Goal: Find specific page/section: Find specific page/section

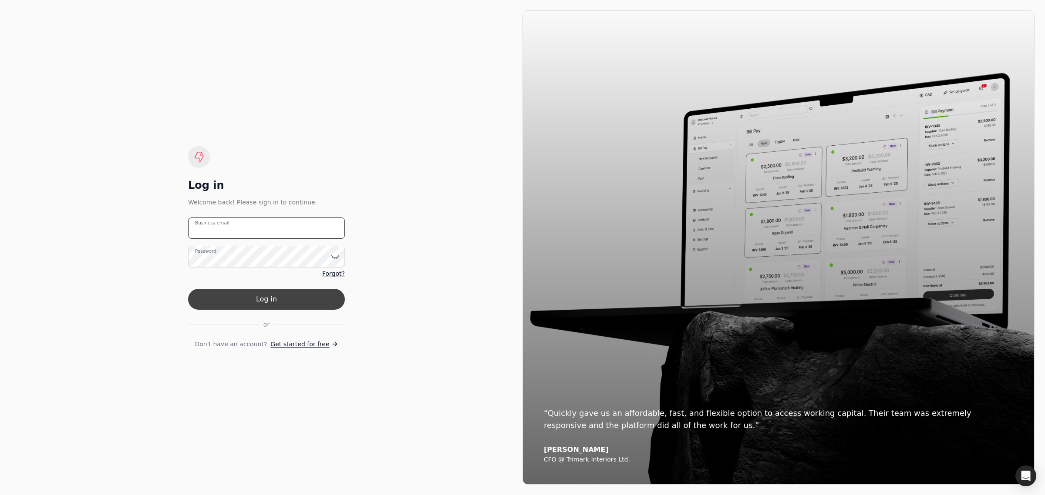
type email "[EMAIL_ADDRESS][PERSON_NAME][DOMAIN_NAME]"
click at [262, 298] on button "Log in" at bounding box center [266, 299] width 157 height 21
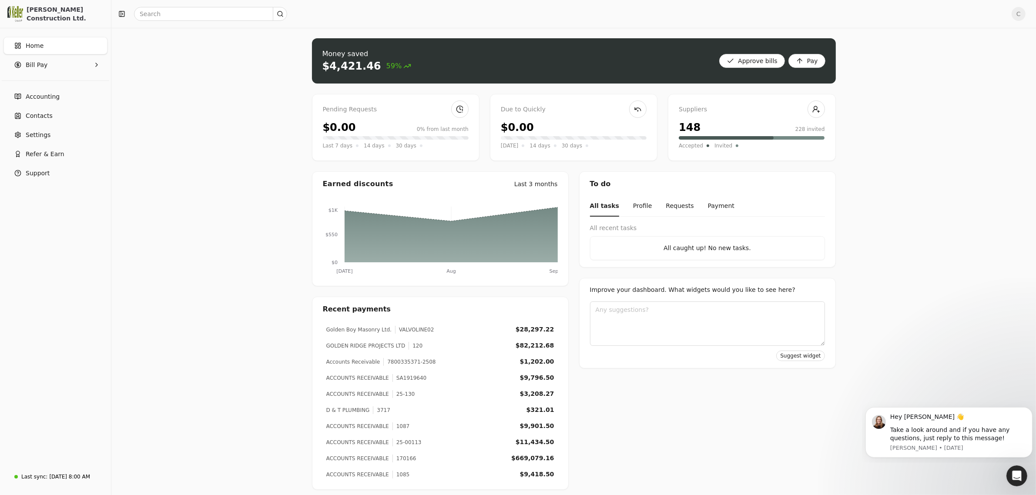
click at [413, 328] on div "VALVOLINE02" at bounding box center [414, 330] width 39 height 8
click at [376, 333] on div "Golden Boy Masonry Ltd." at bounding box center [358, 330] width 65 height 8
click at [536, 329] on div "$28,297.22" at bounding box center [535, 329] width 39 height 9
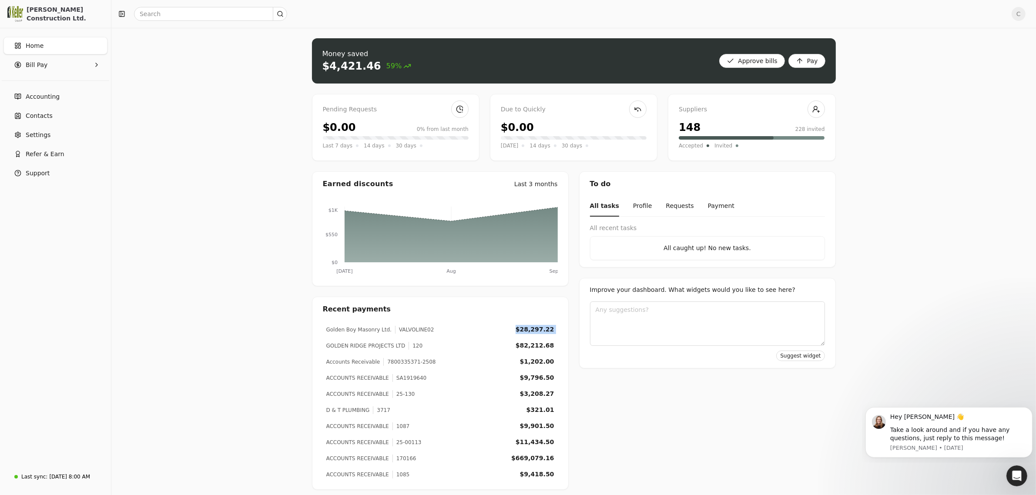
click at [536, 329] on div "$28,297.22" at bounding box center [535, 329] width 39 height 9
click at [409, 346] on div "120" at bounding box center [416, 346] width 14 height 8
drag, startPoint x: 423, startPoint y: 332, endPoint x: 393, endPoint y: 329, distance: 30.6
click at [390, 331] on div "Golden Boy Masonry Ltd. VALVOLINE02 $28,297.22" at bounding box center [440, 330] width 235 height 16
copy div "VALVOLINE02"
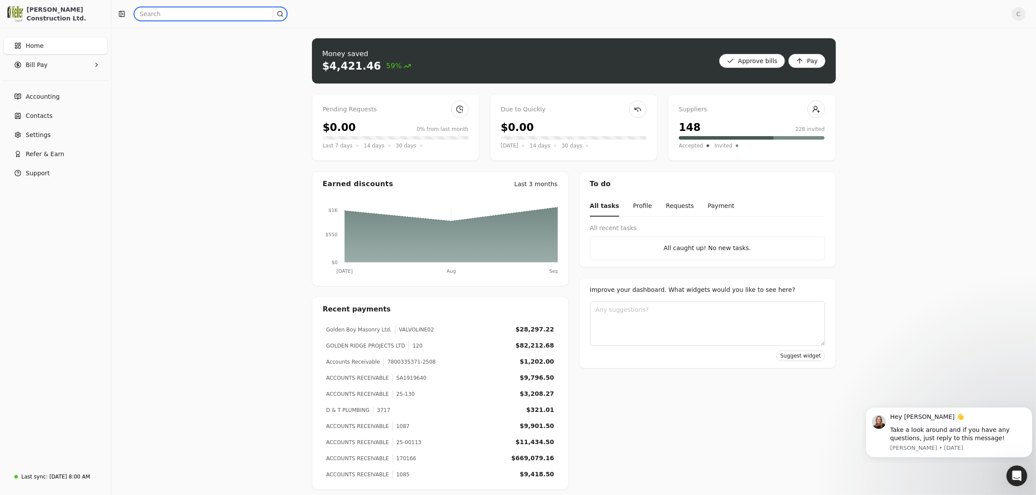
click at [172, 16] on input "text" at bounding box center [210, 14] width 153 height 14
paste input "VALVOLINE02"
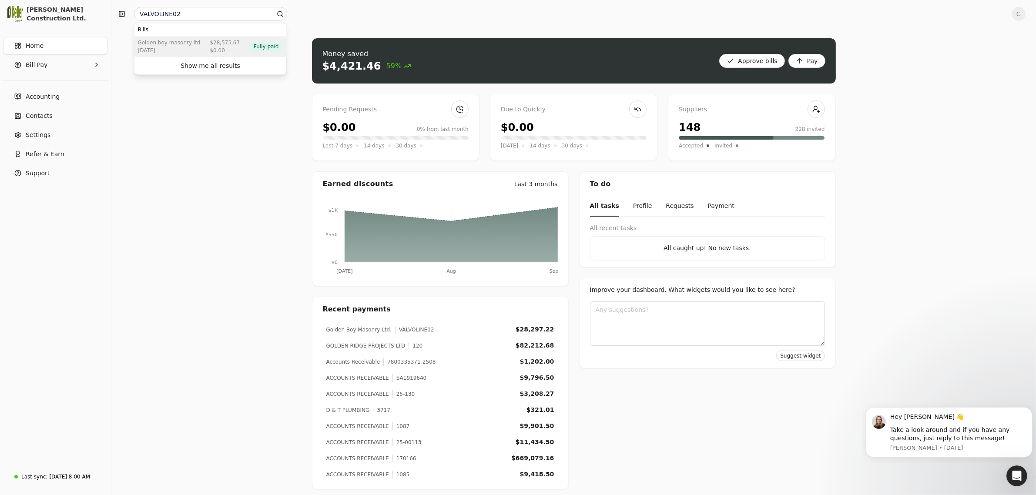
click at [170, 49] on div "[DATE]" at bounding box center [169, 51] width 63 height 8
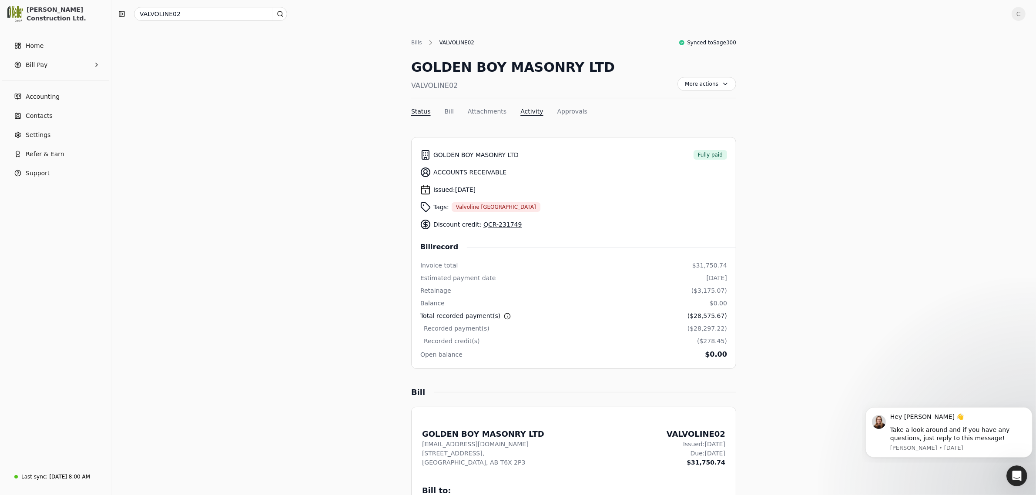
click at [523, 109] on button "Activity" at bounding box center [532, 111] width 23 height 9
click at [495, 224] on link "QCR-231749" at bounding box center [503, 224] width 38 height 7
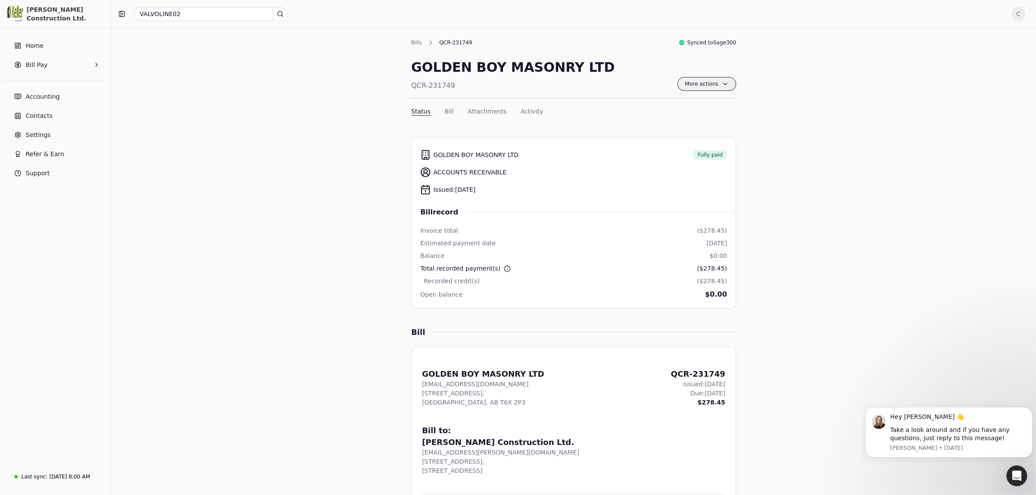
click at [714, 82] on span "More actions" at bounding box center [707, 84] width 59 height 14
click at [656, 104] on span "Export PDF" at bounding box center [662, 105] width 34 height 9
click at [419, 110] on button "Status" at bounding box center [421, 111] width 20 height 9
click at [445, 110] on button "Bill" at bounding box center [449, 111] width 9 height 9
click at [486, 110] on button "Attachments" at bounding box center [487, 111] width 39 height 9
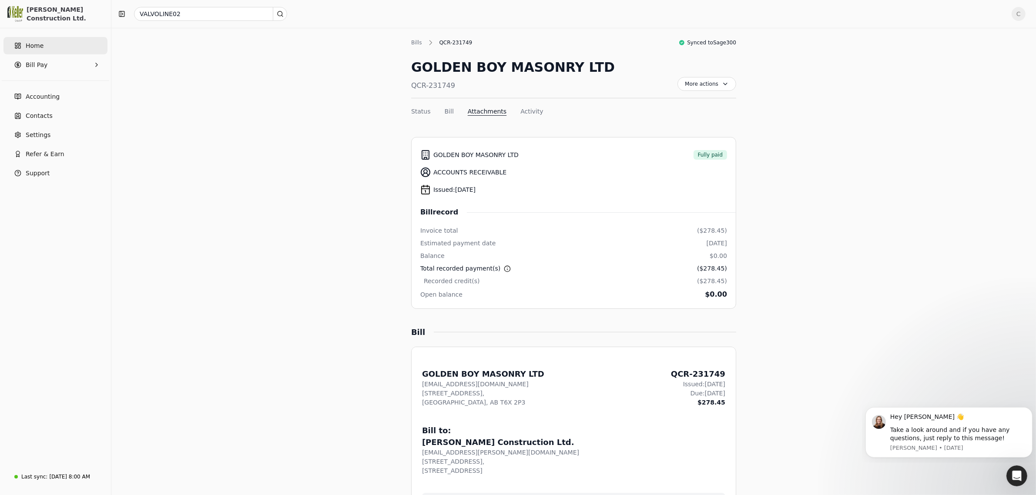
click at [46, 46] on link "Home" at bounding box center [55, 45] width 104 height 17
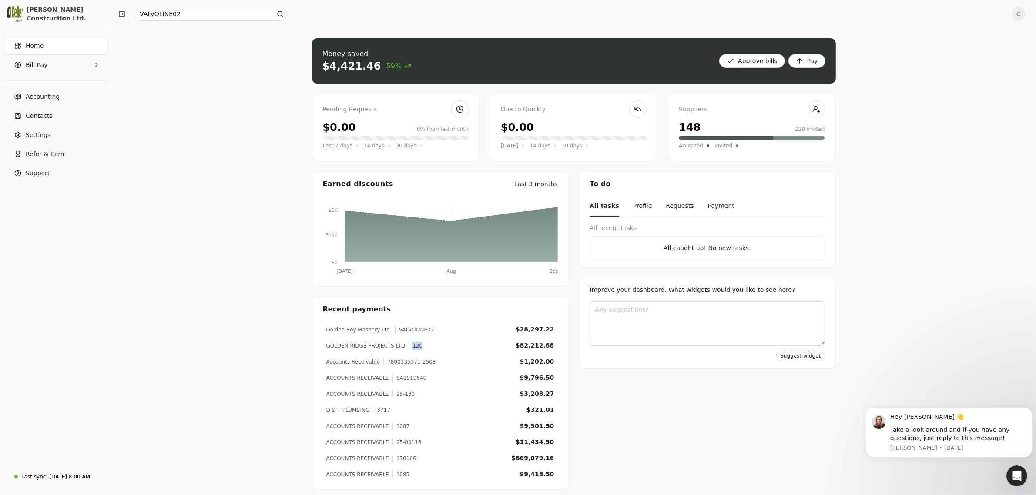
drag, startPoint x: 414, startPoint y: 346, endPoint x: 405, endPoint y: 346, distance: 8.7
click at [405, 346] on div "GOLDEN RIDGE PROJECTS LTD 120 $82,212.68" at bounding box center [440, 346] width 235 height 16
copy div "120"
drag, startPoint x: 188, startPoint y: 13, endPoint x: 133, endPoint y: 12, distance: 55.3
click at [133, 12] on div "VALVOLINE02" at bounding box center [560, 14] width 890 height 14
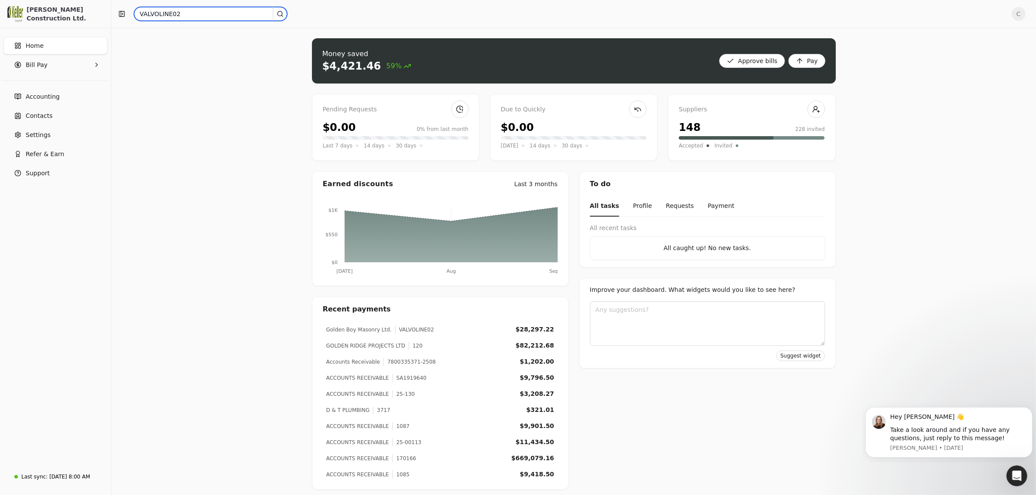
paste input "120"
click at [185, 106] on div "Show me all results" at bounding box center [211, 107] width 60 height 9
click at [170, 13] on input "120" at bounding box center [210, 14] width 153 height 14
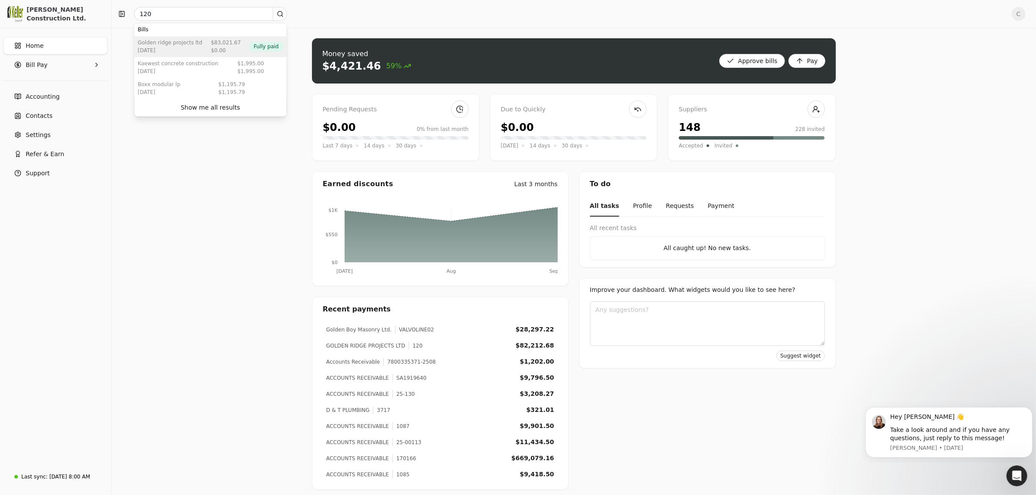
click at [186, 54] on div "[DATE]" at bounding box center [170, 51] width 64 height 8
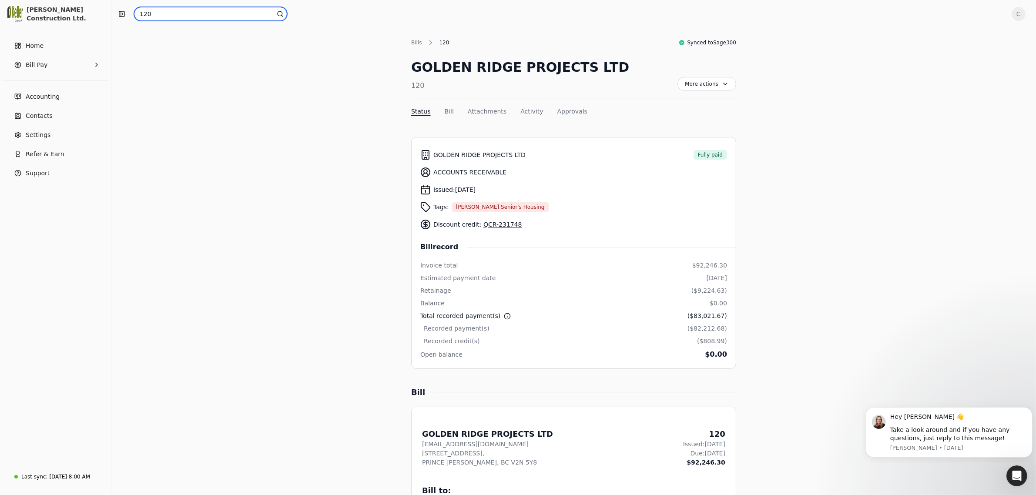
click at [158, 14] on input "120" at bounding box center [210, 14] width 153 height 14
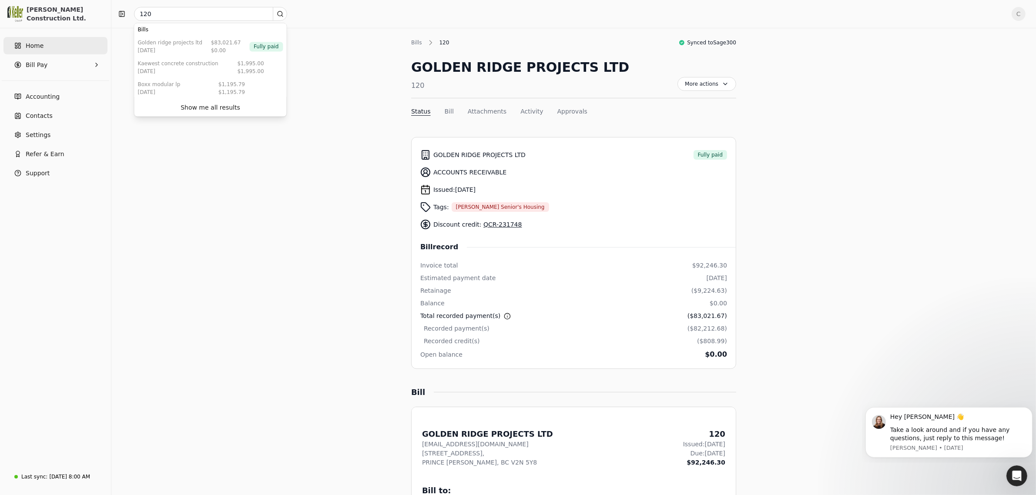
click at [30, 46] on span "Home" at bounding box center [35, 45] width 18 height 9
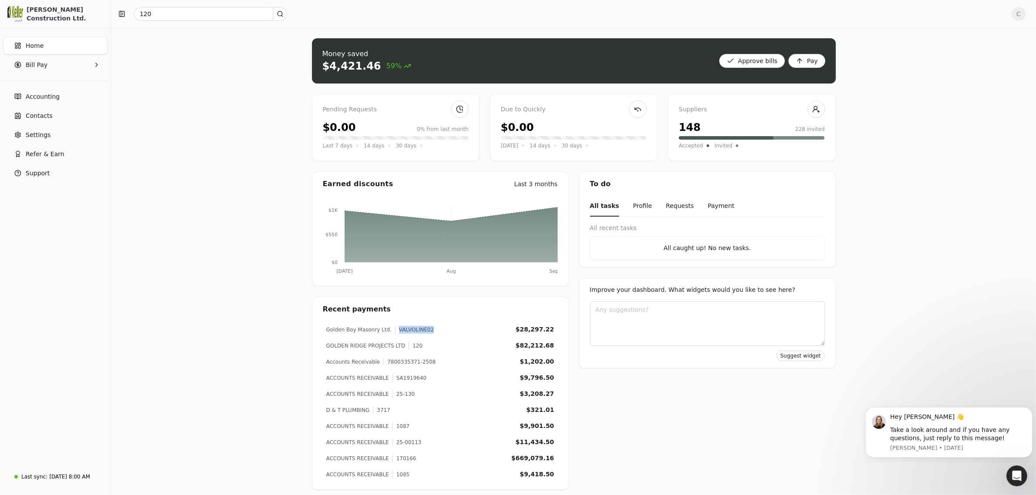
drag, startPoint x: 429, startPoint y: 328, endPoint x: 392, endPoint y: 329, distance: 37.0
click at [392, 329] on div "Golden Boy Masonry Ltd. VALVOLINE02 $28,297.22" at bounding box center [440, 330] width 235 height 16
copy div "VALVOLINE02"
click at [167, 14] on input "120" at bounding box center [210, 14] width 153 height 14
drag, startPoint x: 167, startPoint y: 14, endPoint x: 133, endPoint y: 7, distance: 34.7
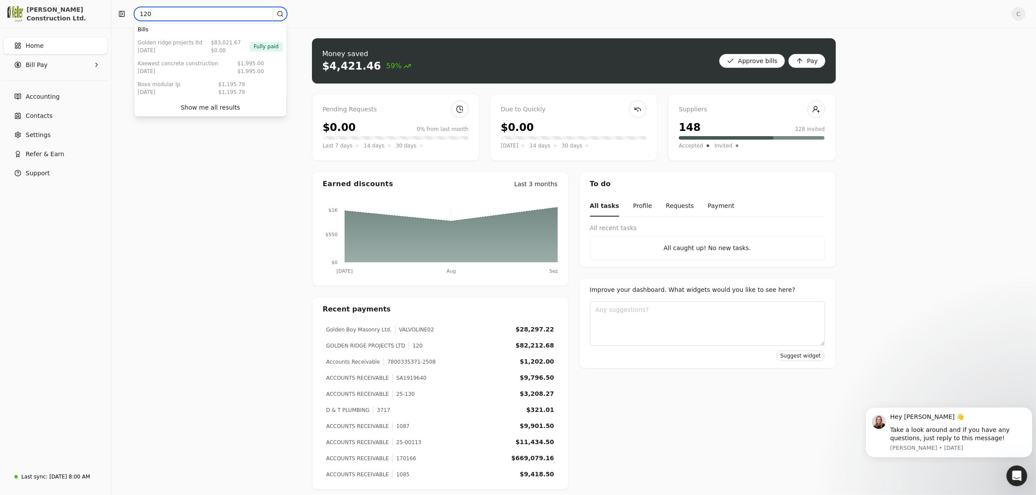
click at [133, 7] on div "120" at bounding box center [560, 14] width 890 height 14
paste input "VALVOLINE02"
type input "VALVOLINE02"
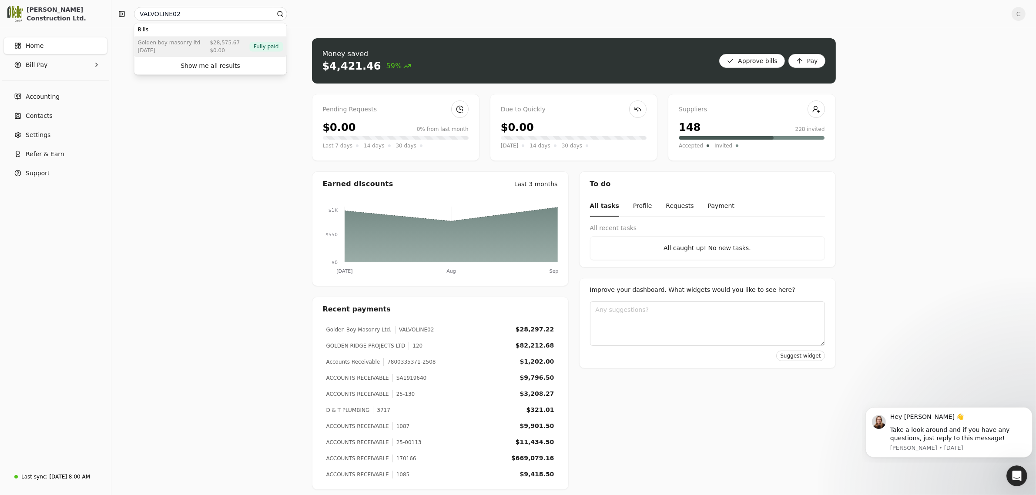
click at [176, 48] on div "[DATE]" at bounding box center [169, 51] width 63 height 8
